Goal: Transaction & Acquisition: Purchase product/service

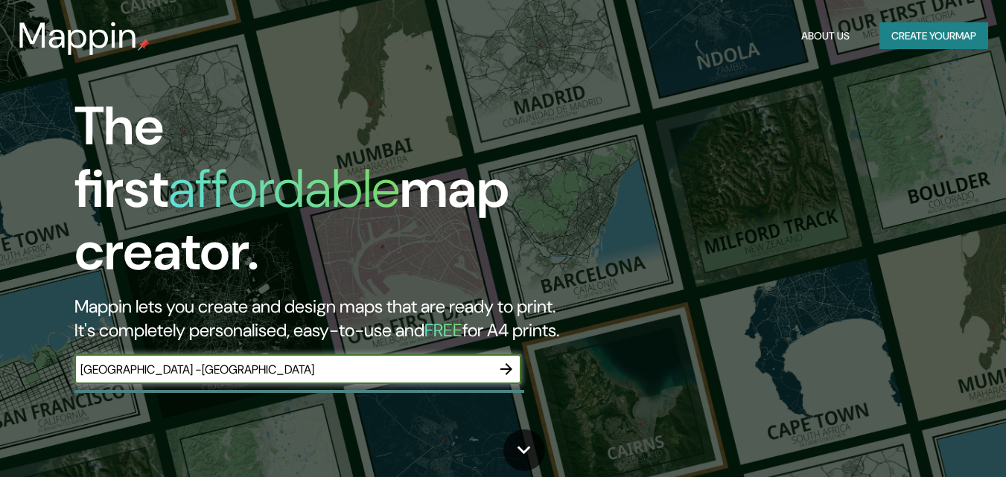
type input "[GEOGRAPHIC_DATA] -[GEOGRAPHIC_DATA]"
click at [507, 363] on icon "button" at bounding box center [506, 369] width 12 height 12
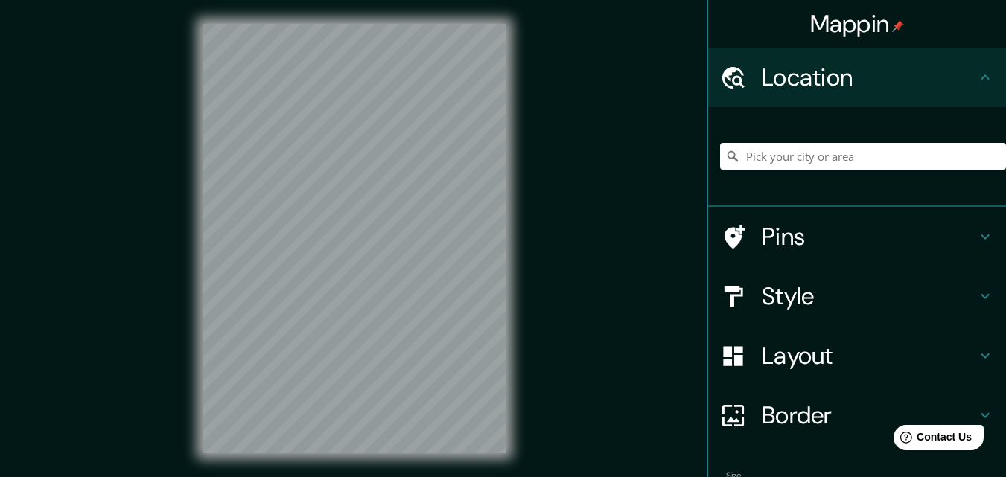
click at [508, 351] on div at bounding box center [355, 238] width 352 height 477
click at [795, 159] on input "Pick your city or area" at bounding box center [863, 156] width 286 height 27
paste input "[GEOGRAPHIC_DATA] -[GEOGRAPHIC_DATA]"
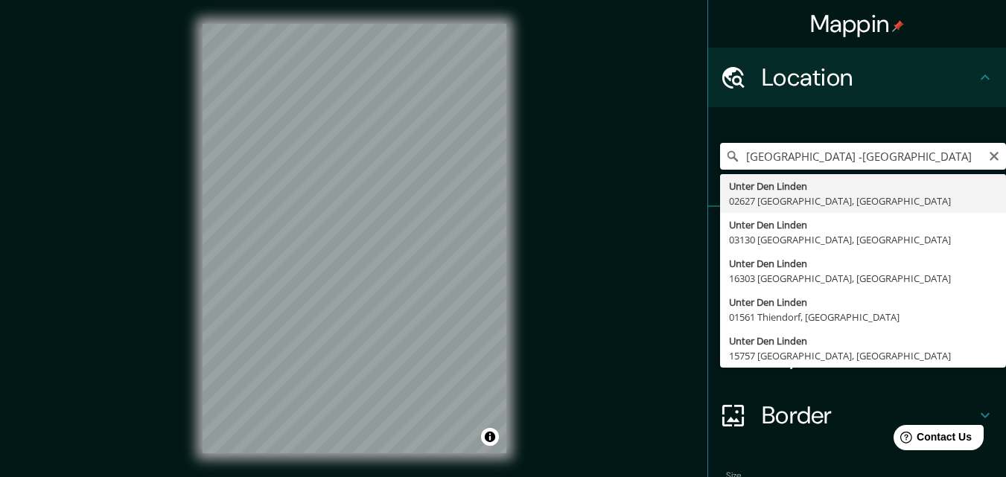
type input "[GEOGRAPHIC_DATA], 02627 [GEOGRAPHIC_DATA], [GEOGRAPHIC_DATA]"
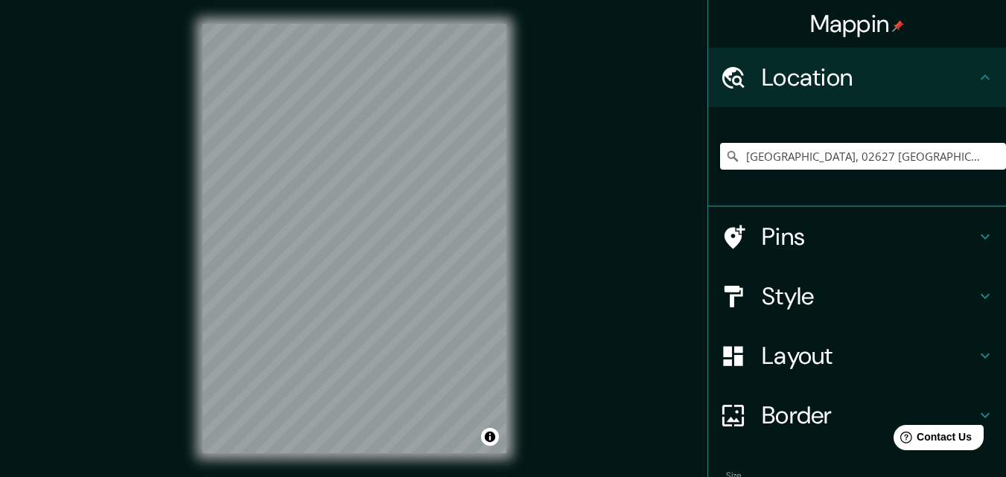
click at [798, 239] on h4 "Pins" at bounding box center [869, 237] width 214 height 30
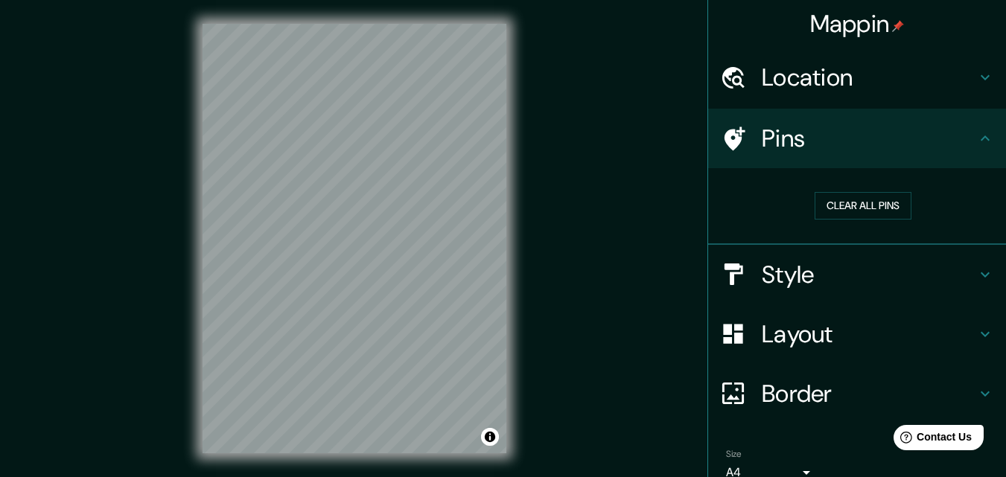
click at [777, 278] on h4 "Style" at bounding box center [869, 275] width 214 height 30
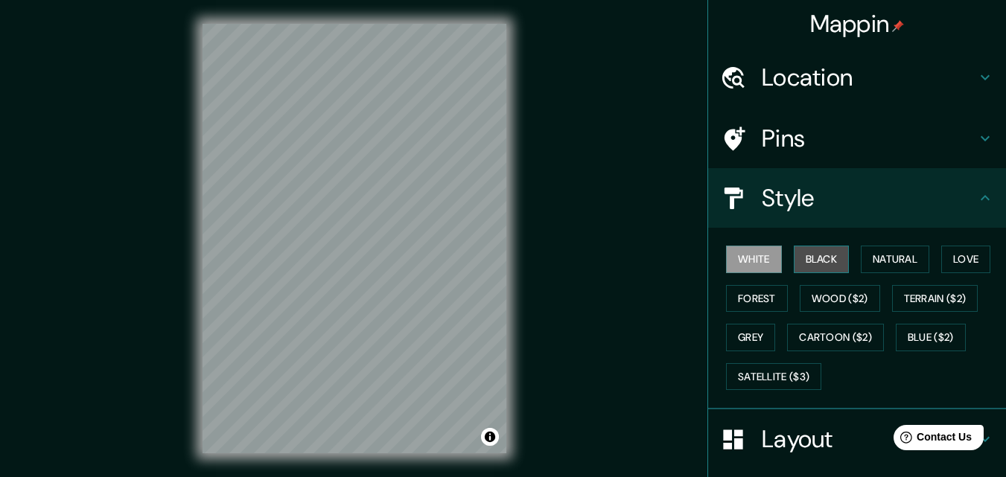
click at [798, 264] on button "Black" at bounding box center [822, 260] width 56 height 28
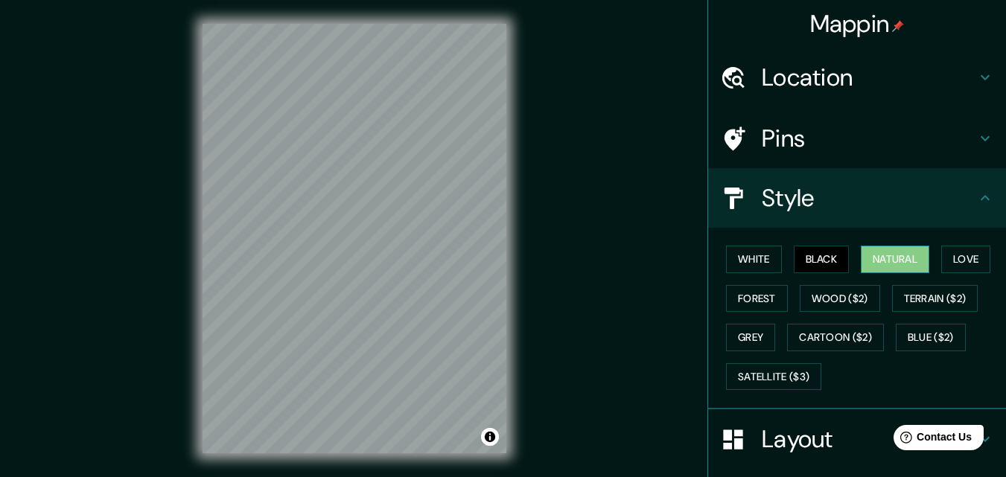
click at [868, 255] on button "Natural" at bounding box center [895, 260] width 69 height 28
click at [968, 260] on button "Love" at bounding box center [965, 260] width 49 height 28
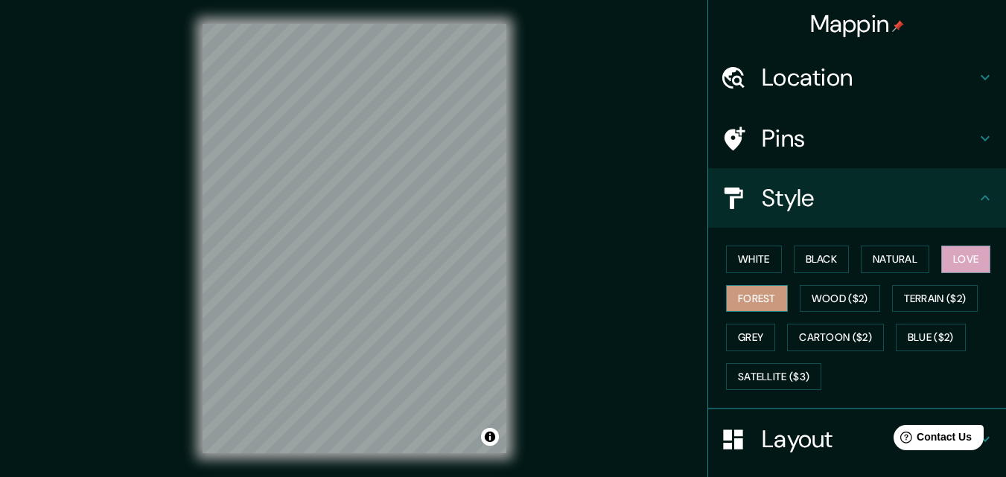
click at [777, 309] on button "Forest" at bounding box center [757, 299] width 62 height 28
click at [833, 300] on button "Wood ($2)" at bounding box center [840, 299] width 80 height 28
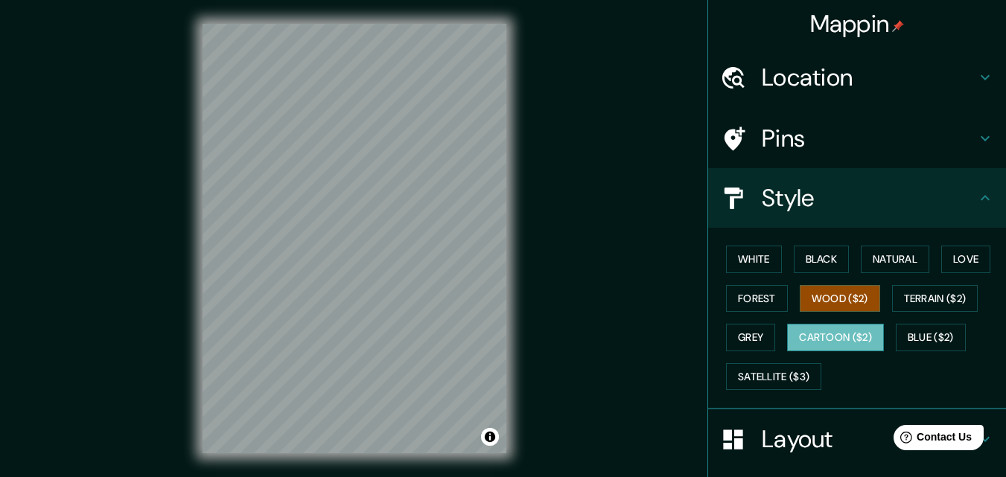
click at [836, 334] on button "Cartoon ($2)" at bounding box center [835, 338] width 97 height 28
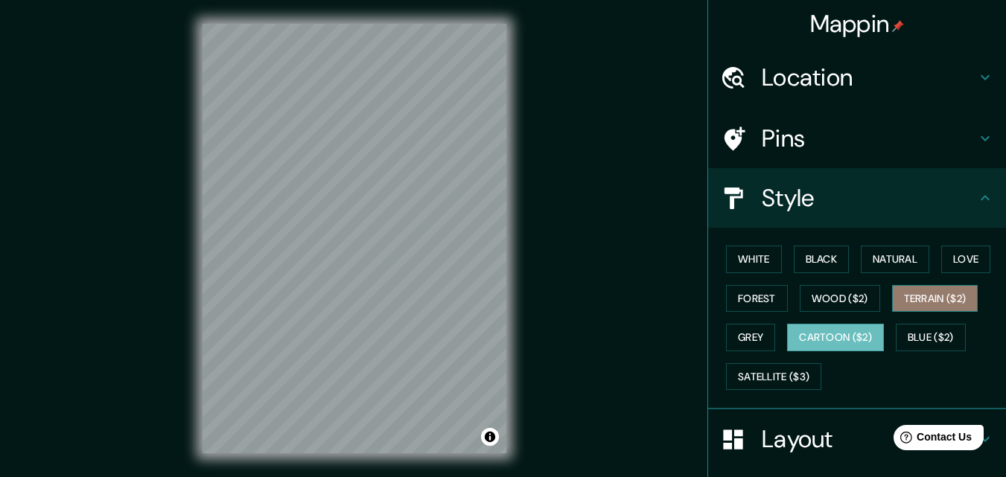
click at [914, 296] on button "Terrain ($2)" at bounding box center [935, 299] width 86 height 28
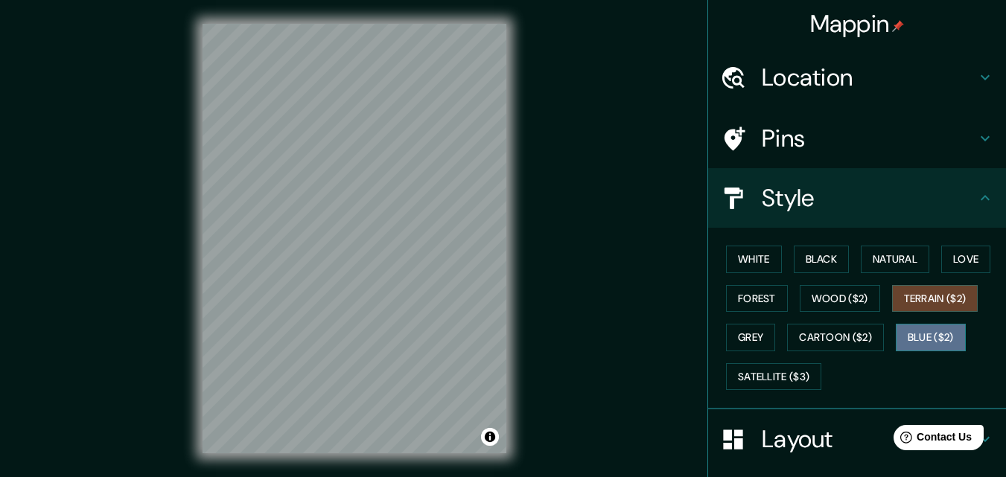
click at [908, 340] on button "Blue ($2)" at bounding box center [931, 338] width 70 height 28
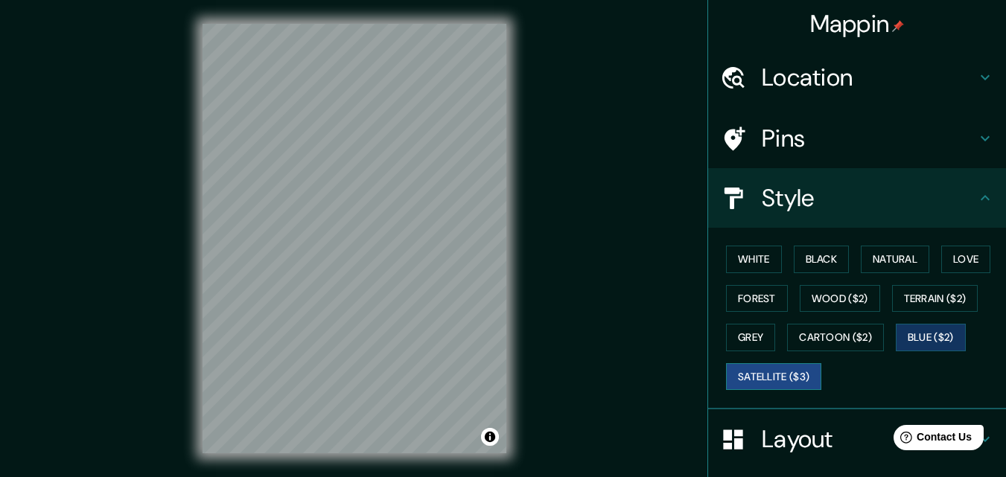
click at [758, 383] on button "Satellite ($3)" at bounding box center [773, 377] width 95 height 28
